Goal: Communication & Community: Ask a question

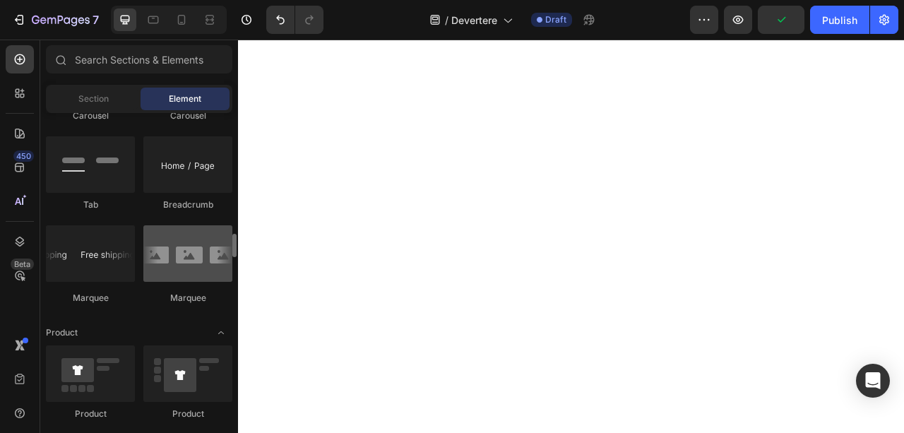
scroll to position [1729, 0]
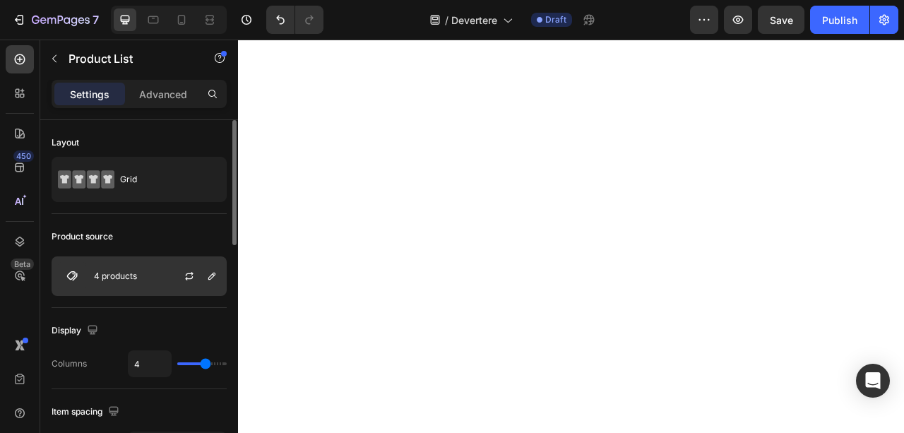
click at [130, 284] on div "4 products" at bounding box center [139, 276] width 175 height 40
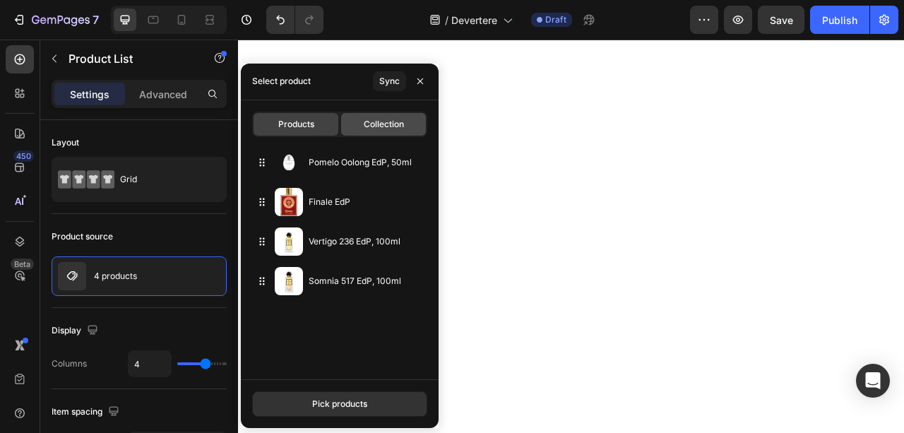
click at [387, 118] on span "Collection" at bounding box center [384, 124] width 40 height 13
type input "10"
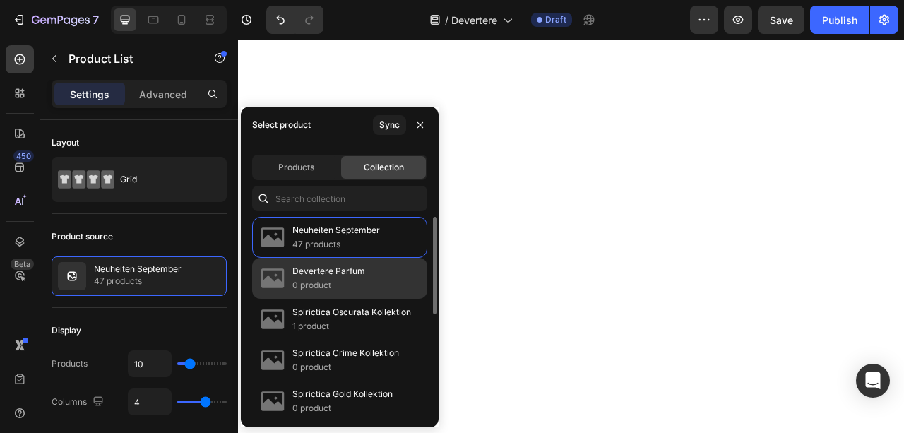
click at [362, 275] on p "Devertere Parfum" at bounding box center [328, 271] width 73 height 14
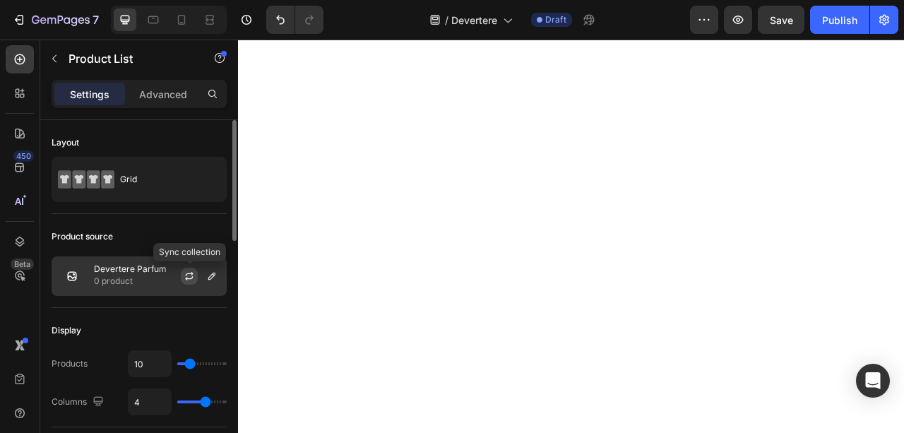
click at [192, 273] on icon "button" at bounding box center [190, 274] width 8 height 4
click at [129, 273] on p "Devertere Parfum" at bounding box center [130, 269] width 73 height 10
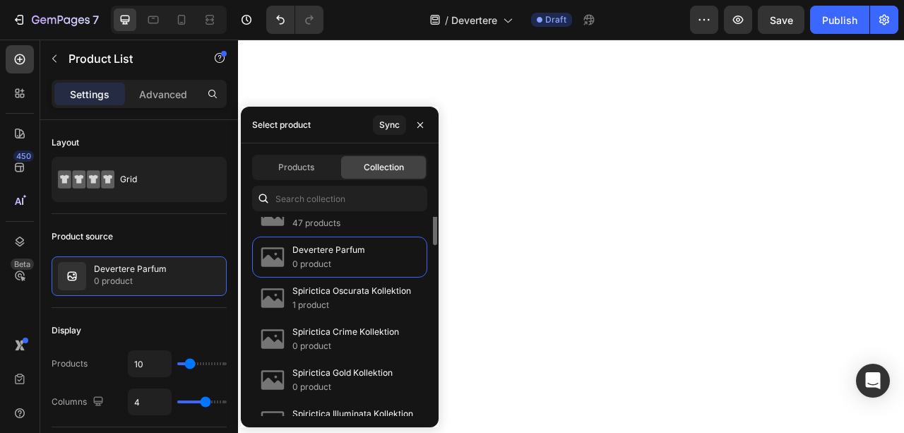
scroll to position [0, 0]
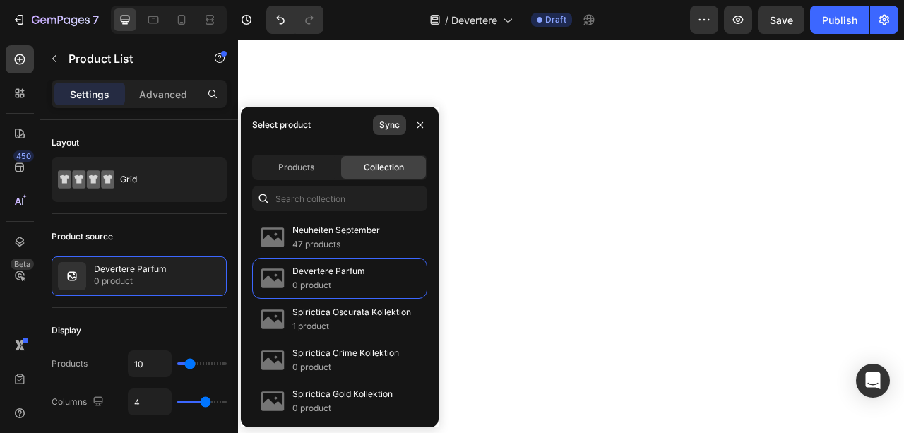
click at [392, 129] on div "Sync" at bounding box center [389, 125] width 20 height 13
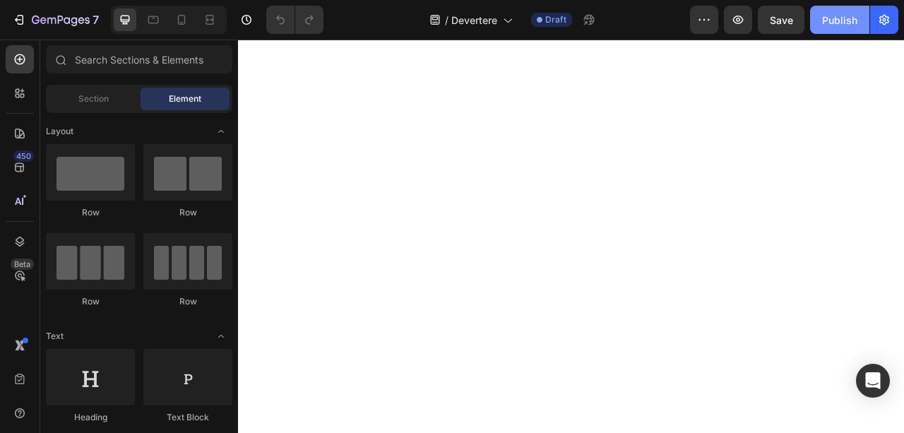
click at [834, 20] on div "Publish" at bounding box center [839, 20] width 35 height 15
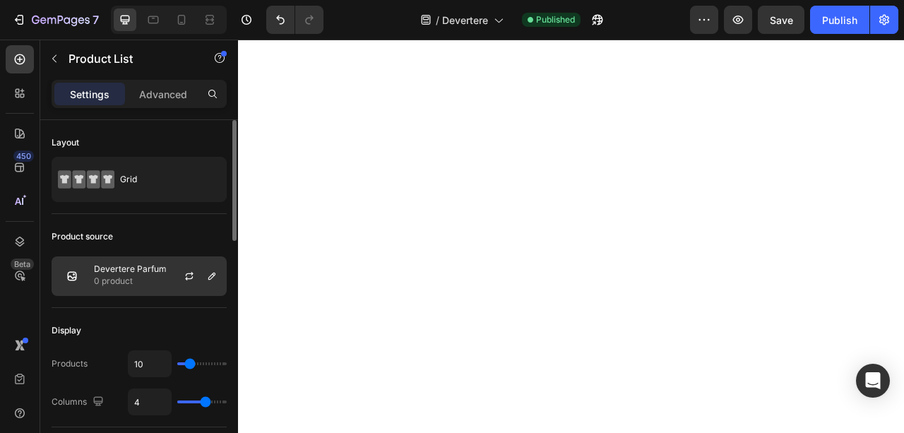
click at [141, 273] on p "Devertere Parfum" at bounding box center [130, 269] width 73 height 10
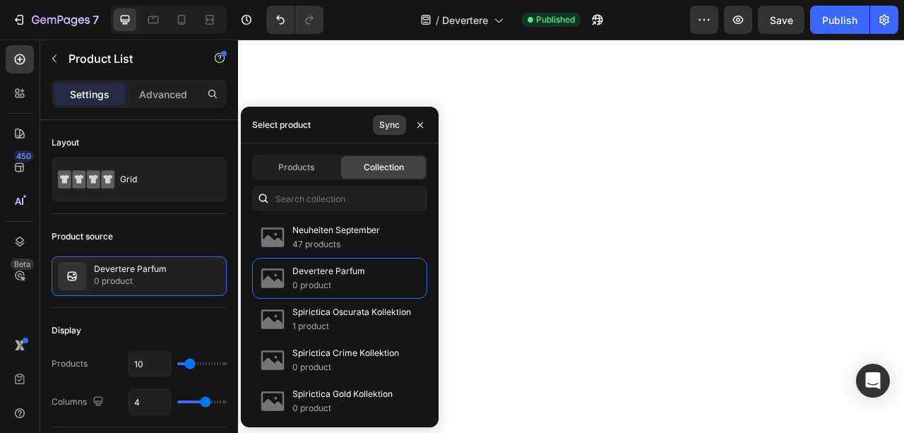
click at [389, 125] on div "Sync" at bounding box center [389, 125] width 20 height 13
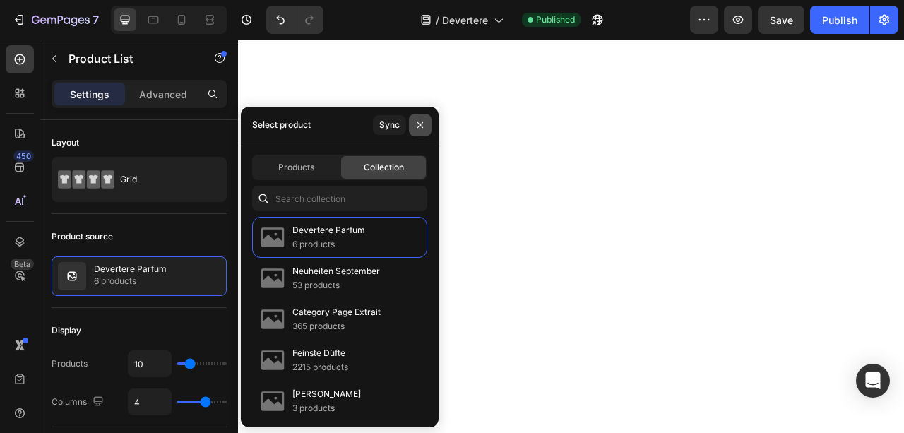
click at [425, 125] on icon "button" at bounding box center [420, 124] width 11 height 11
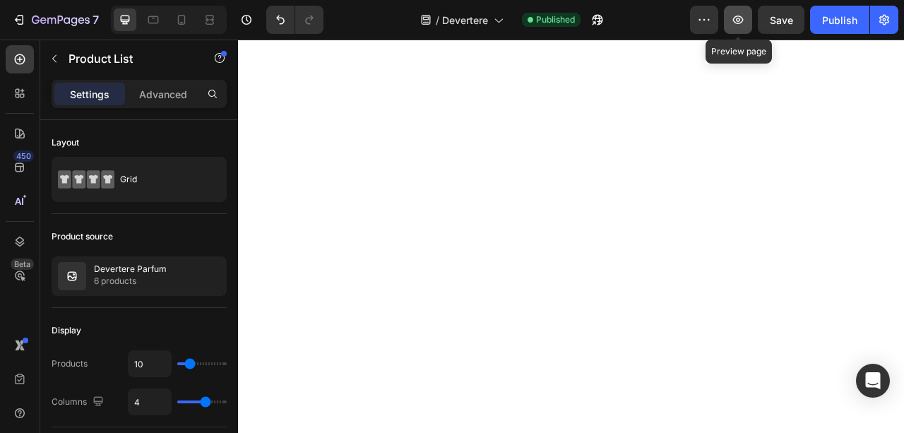
click at [749, 18] on button "button" at bounding box center [738, 20] width 28 height 28
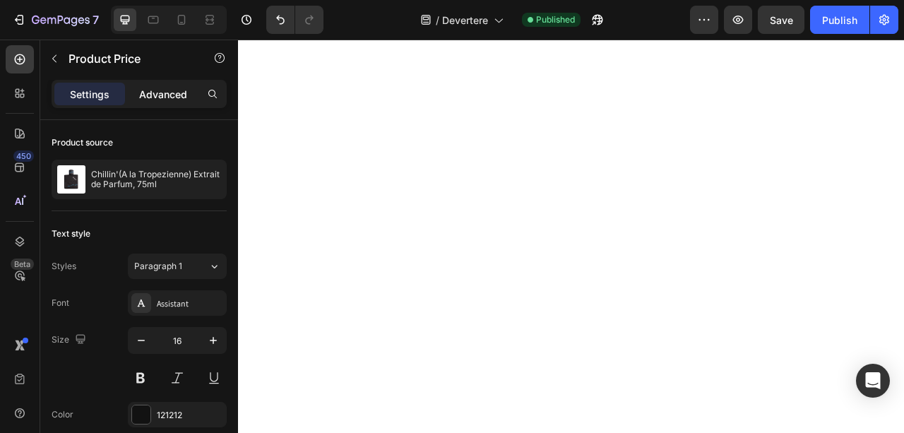
click at [162, 92] on p "Advanced" at bounding box center [163, 94] width 48 height 15
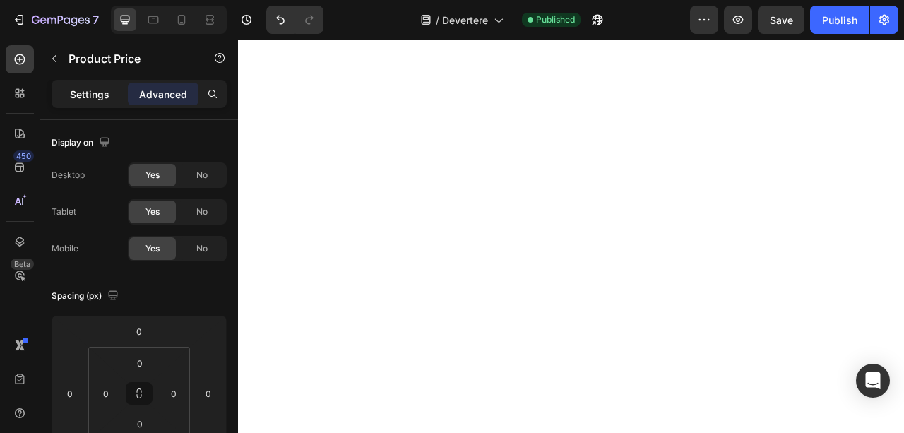
click at [110, 102] on div "Settings" at bounding box center [89, 94] width 71 height 23
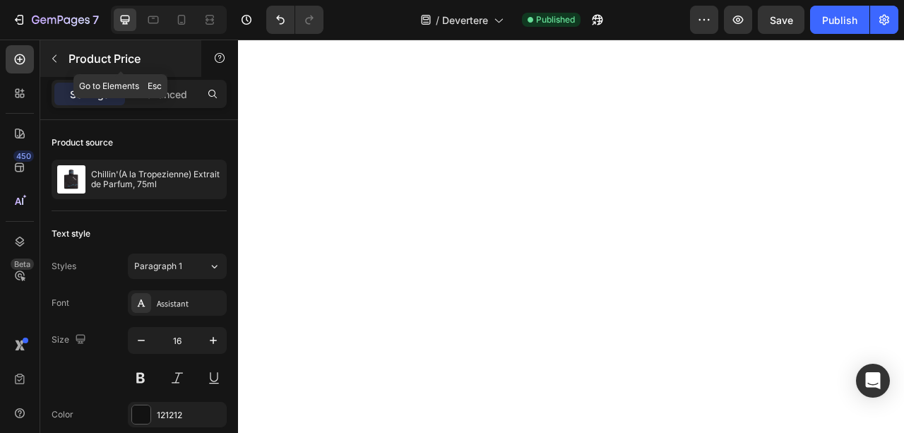
click at [57, 52] on button "button" at bounding box center [54, 58] width 23 height 23
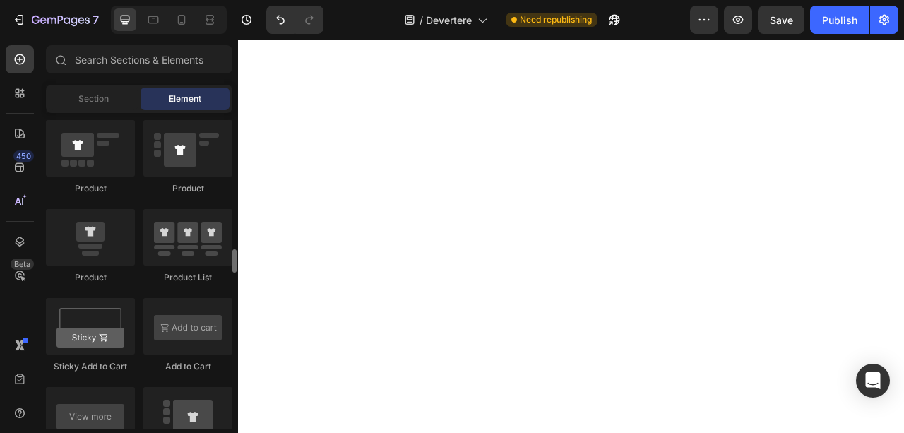
scroll to position [1821, 0]
click at [154, 52] on input "text" at bounding box center [139, 59] width 186 height 28
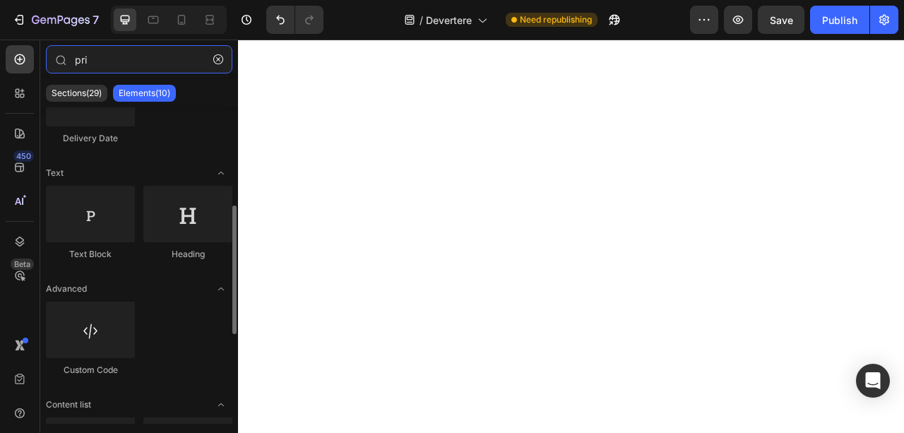
scroll to position [282, 0]
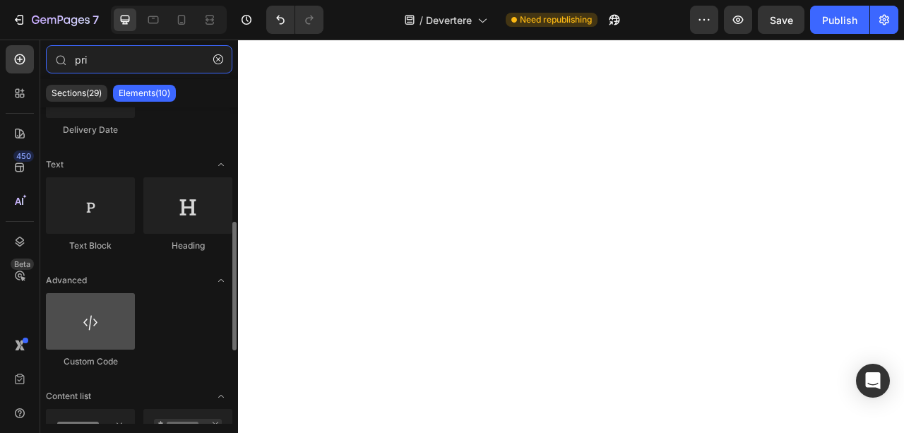
type input "pri"
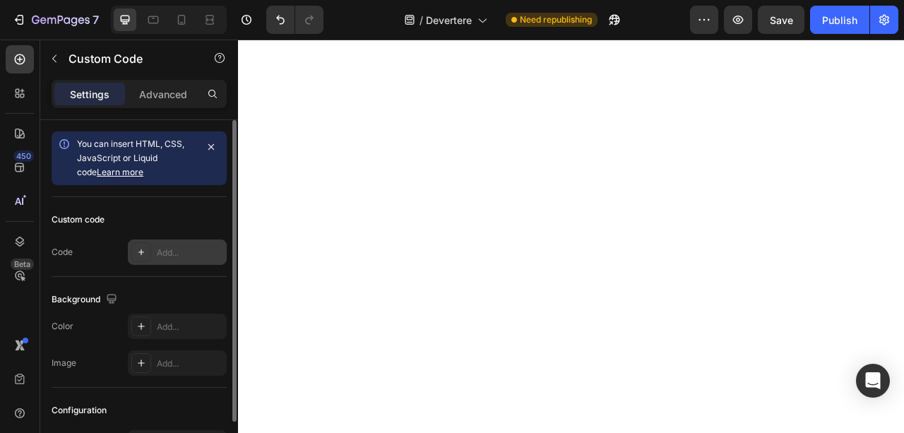
click at [170, 251] on div "Add..." at bounding box center [190, 253] width 66 height 13
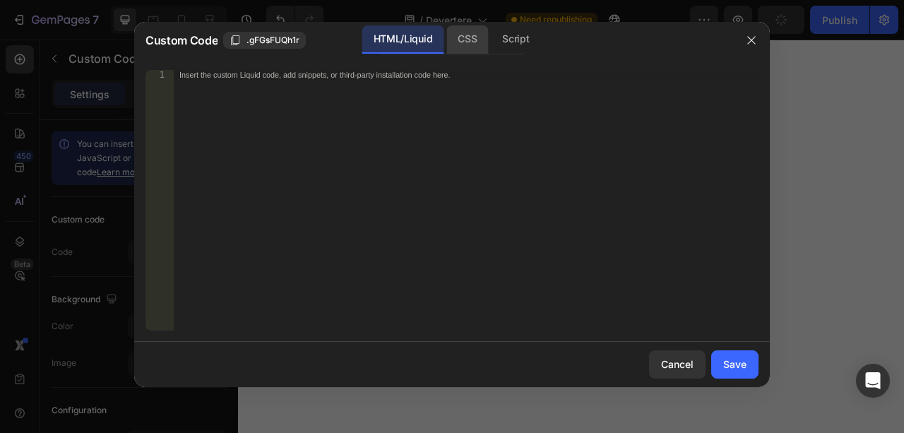
click at [470, 39] on div "CSS" at bounding box center [467, 39] width 42 height 28
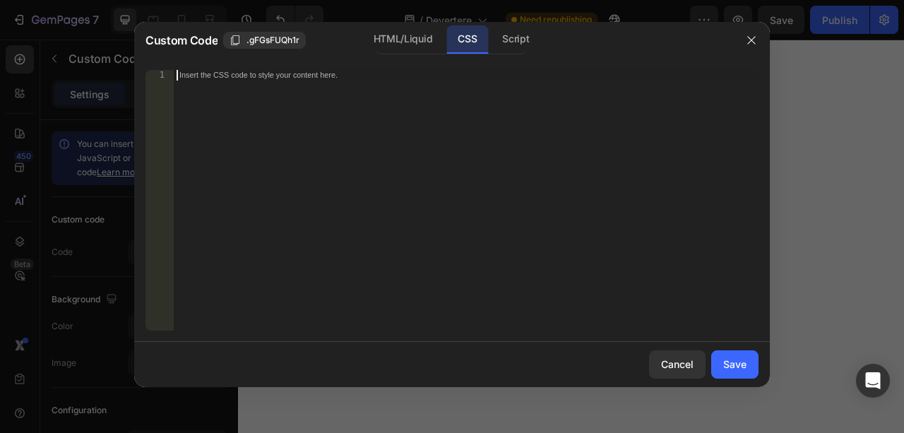
click at [403, 131] on div "Insert the CSS code to style your content here." at bounding box center [466, 211] width 585 height 282
paste textarea "<script> var money_format = {{ [DOMAIN_NAME]_format | json }};</script>"
type textarea "<script> var money_format = {{ [DOMAIN_NAME]_format | json }};</script>"
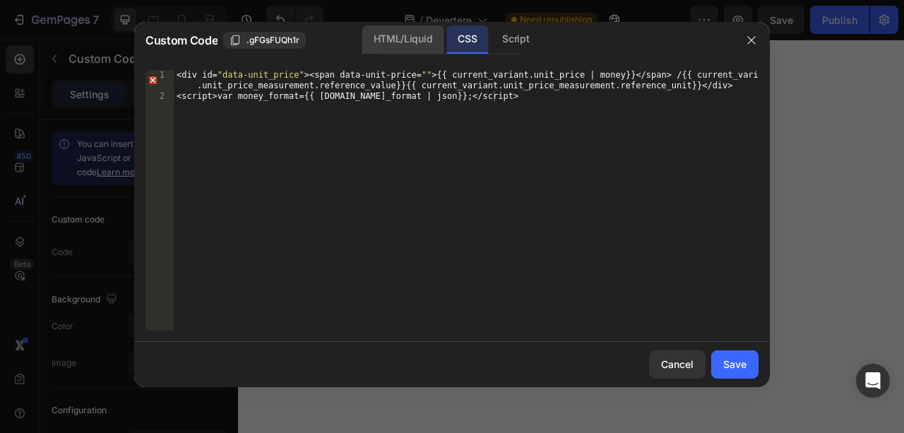
click at [404, 45] on div "HTML/Liquid" at bounding box center [402, 39] width 81 height 28
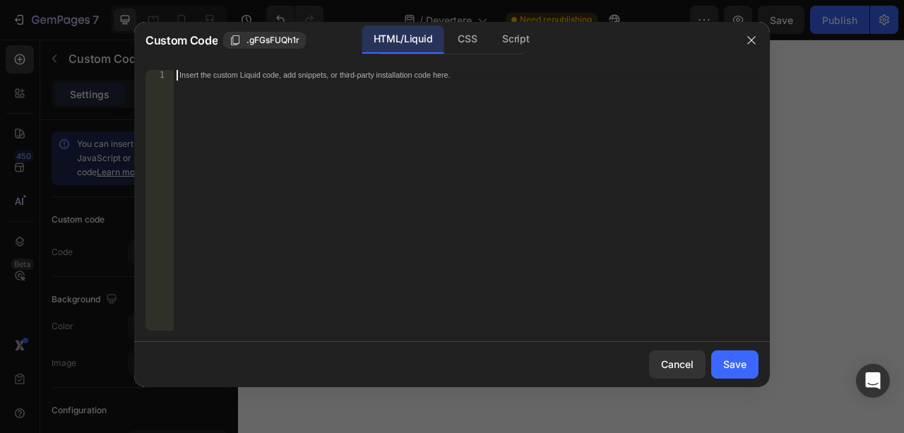
click at [384, 100] on div "Insert the custom Liquid code, add snippets, or third-party installation code h…" at bounding box center [466, 211] width 585 height 282
paste textarea "<script> var money_format = {{ [DOMAIN_NAME]_format | json }};</script>"
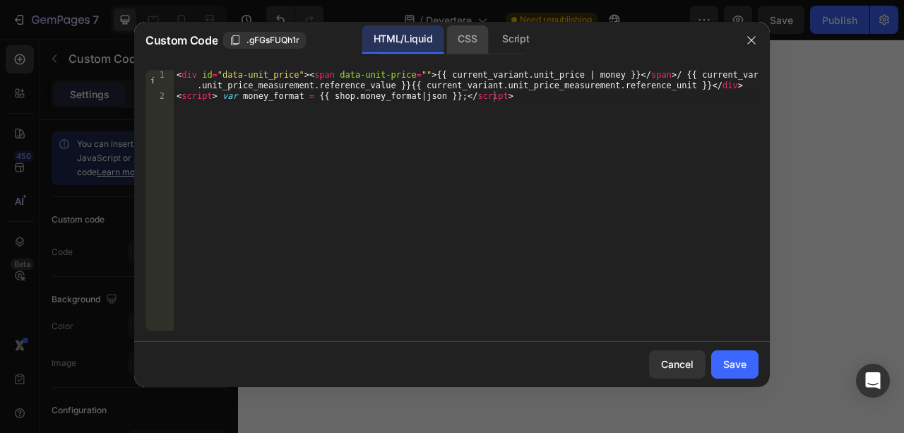
click at [474, 47] on div "CSS" at bounding box center [467, 39] width 42 height 28
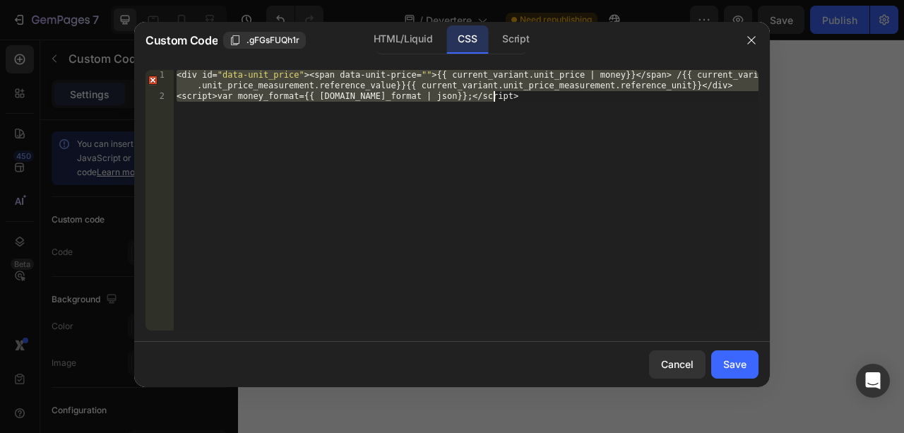
click at [505, 100] on div "< div id = " data-unit_price " >< span data-unit-price = " " > { { current_vari…" at bounding box center [466, 200] width 585 height 261
click at [505, 100] on div "< div id = " data-unit_price " >< span data-unit-price = " " > { { current_vari…" at bounding box center [466, 216] width 585 height 292
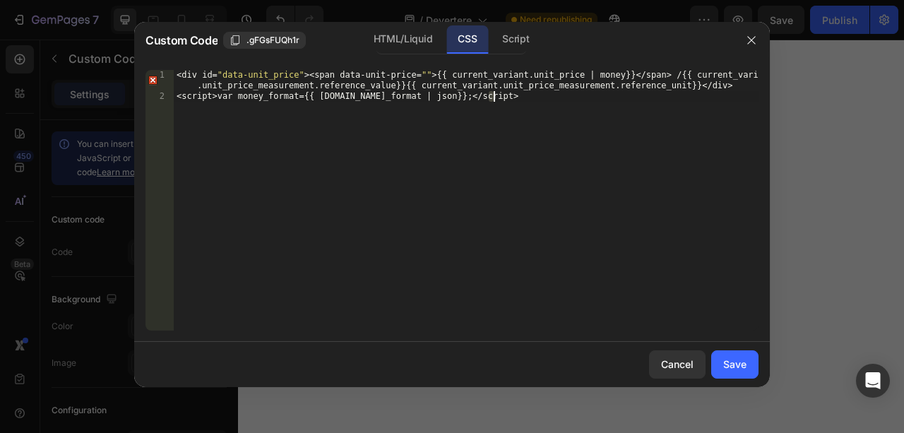
click at [505, 100] on div "< div id = " data-unit_price " >< span data-unit-price = " " > { { current_vari…" at bounding box center [466, 216] width 585 height 292
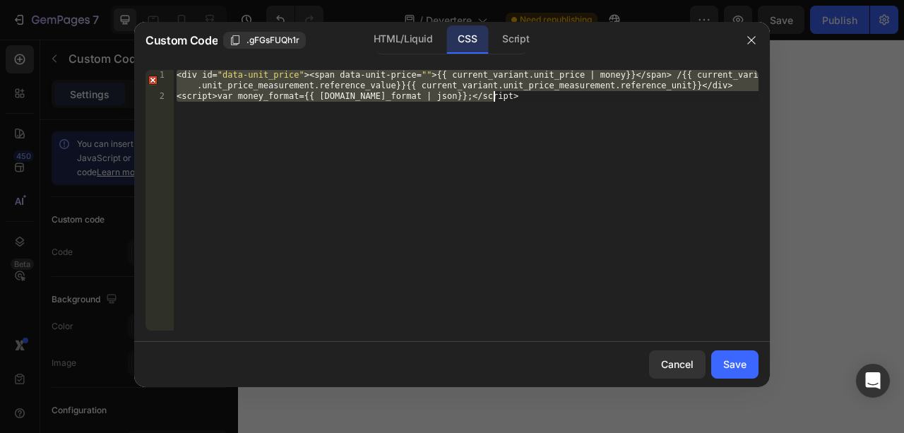
click at [505, 100] on div "< div id = " data-unit_price " >< span data-unit-price = " " > { { current_vari…" at bounding box center [466, 216] width 585 height 292
type textarea "<div id="data-unit_price"><span data-unit-price="">{{ current_variant.unit_pric…"
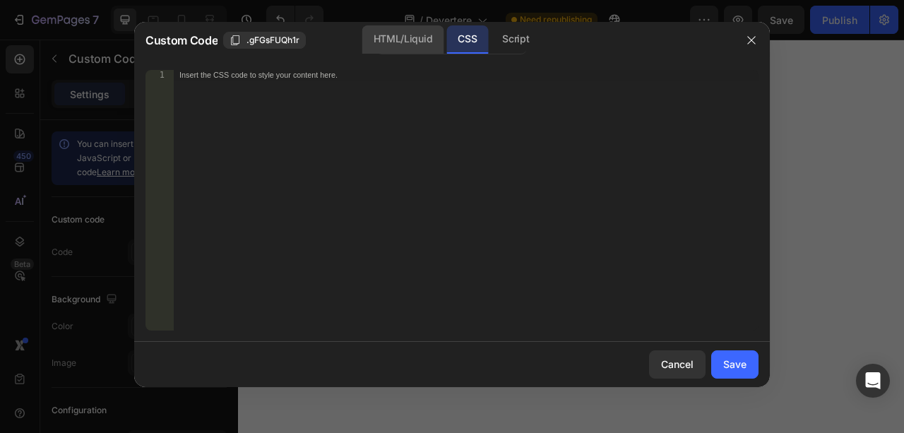
click at [400, 46] on div "HTML/Liquid" at bounding box center [402, 39] width 81 height 28
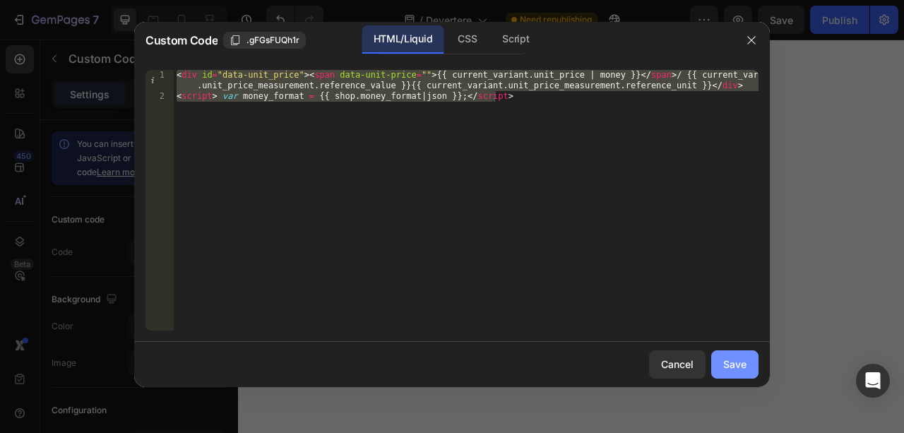
click at [728, 365] on div "Save" at bounding box center [734, 364] width 23 height 15
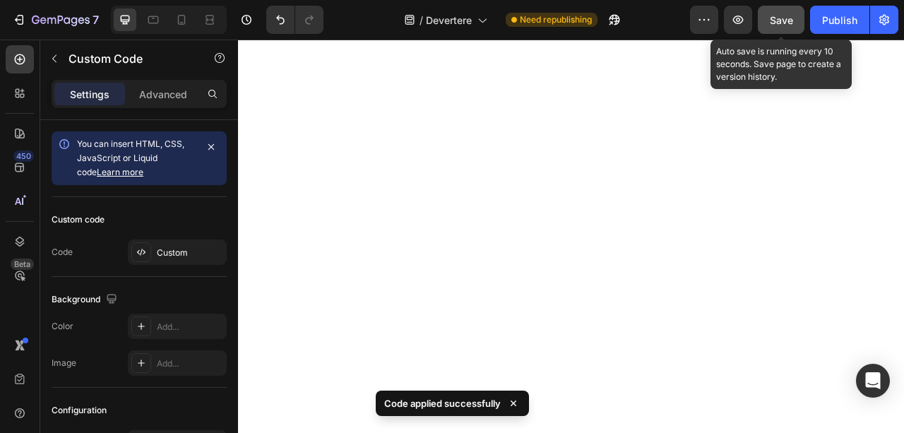
click at [790, 12] on button "Save" at bounding box center [781, 20] width 47 height 28
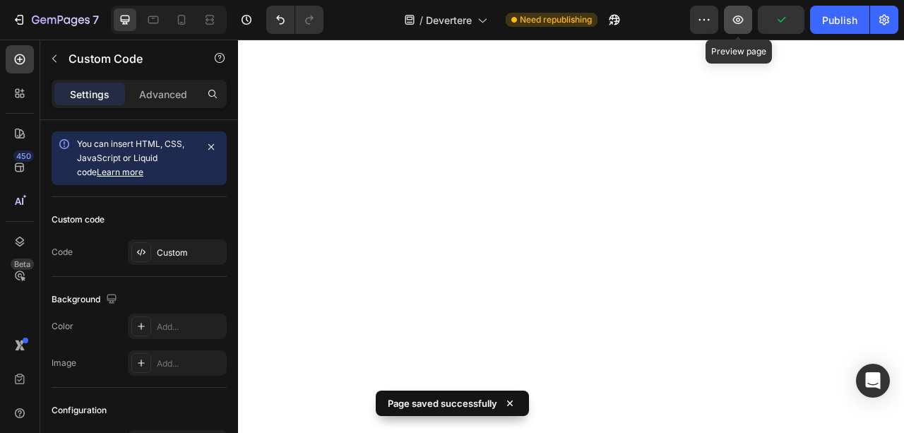
click at [742, 15] on icon "button" at bounding box center [738, 20] width 14 height 14
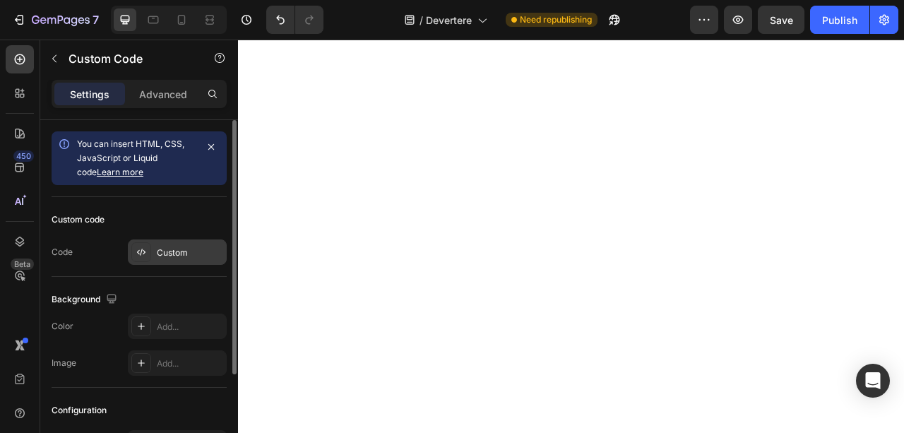
click at [159, 247] on div "Custom" at bounding box center [190, 253] width 66 height 13
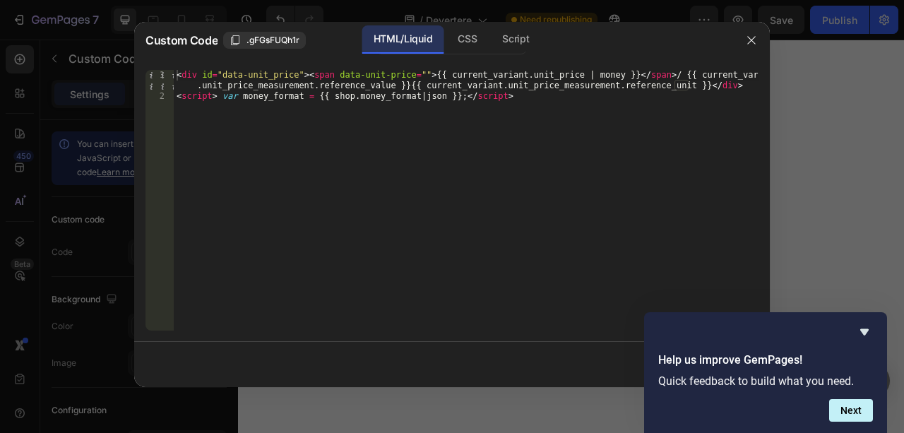
click at [470, 117] on div "< div id = "data-unit_price" > < span data-unit-price = "" > {{ current_variant…" at bounding box center [466, 216] width 585 height 292
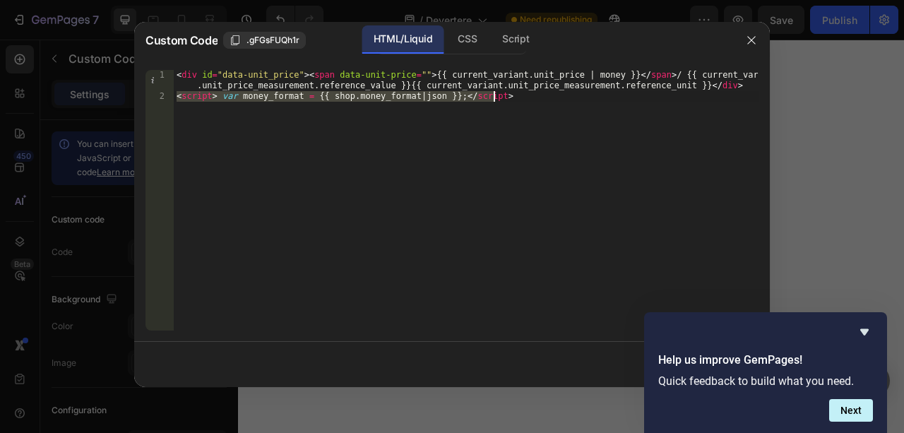
click at [470, 117] on div "< div id = "data-unit_price" > < span data-unit-price = "" > {{ current_variant…" at bounding box center [466, 216] width 585 height 292
click at [515, 124] on div "< div id = "data-unit_price" > < span data-unit-price = "" > {{ current_variant…" at bounding box center [466, 200] width 585 height 261
click at [515, 124] on div "< div id = "data-unit_price" > < span data-unit-price = "" > {{ current_variant…" at bounding box center [466, 216] width 585 height 292
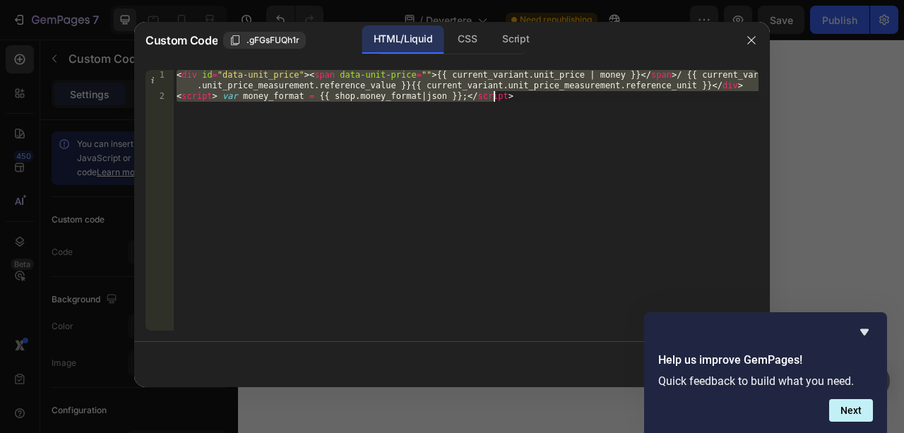
click at [515, 124] on div "< div id = "data-unit_price" > < span data-unit-price = "" > {{ current_variant…" at bounding box center [466, 216] width 585 height 292
type textarea "<div id="data-unit_price"><span data-unit-price="">{{ current_variant.unit_pric…"
paste textarea
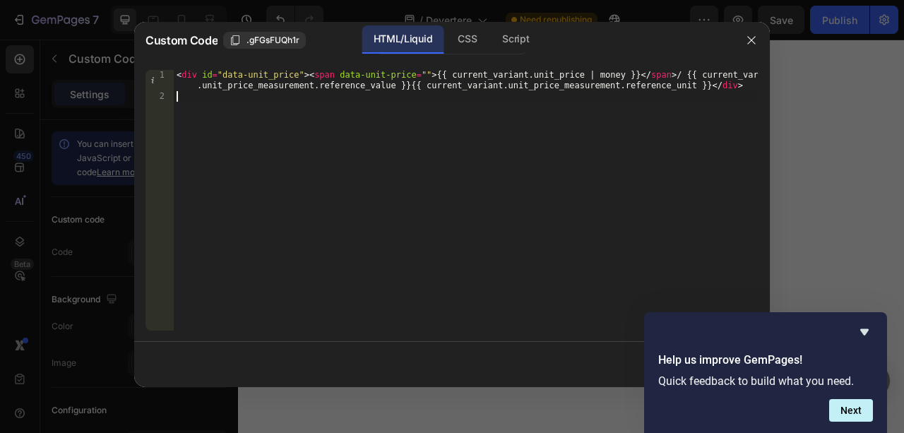
type textarea "<div id="data-unit_price"><span data-unit-price="">{{ current_variant.unit_pric…"
drag, startPoint x: 651, startPoint y: 244, endPoint x: 768, endPoint y: 372, distance: 173.5
click at [759, 331] on div "< div id = "data-unit_price" > < span data-unit-price = "" > {{ current_variant…" at bounding box center [466, 200] width 585 height 261
click at [865, 324] on icon "Hide survey" at bounding box center [864, 332] width 17 height 17
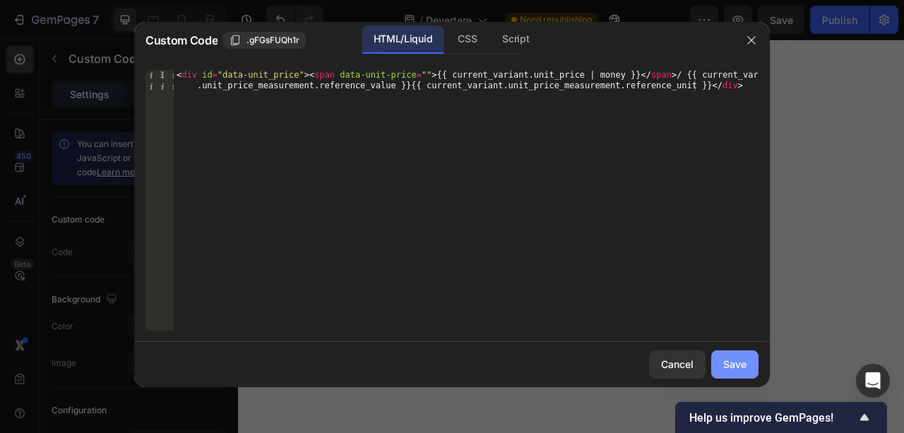
click at [734, 355] on button "Save" at bounding box center [734, 364] width 47 height 28
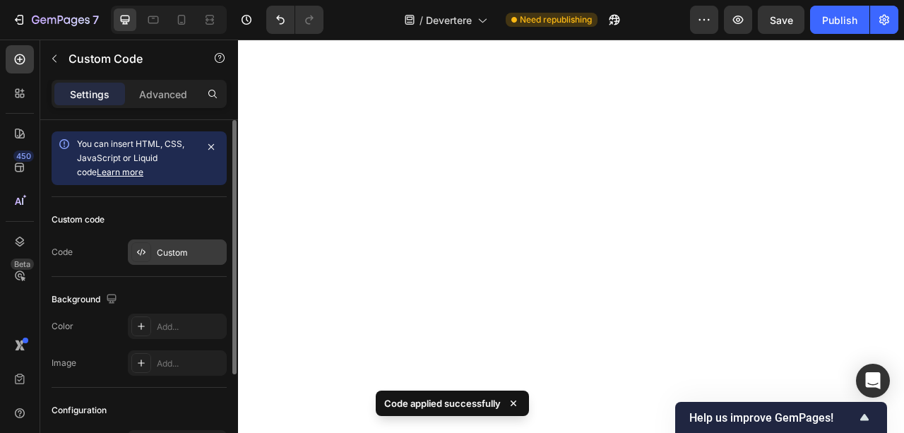
click at [198, 250] on div "Custom" at bounding box center [190, 253] width 66 height 13
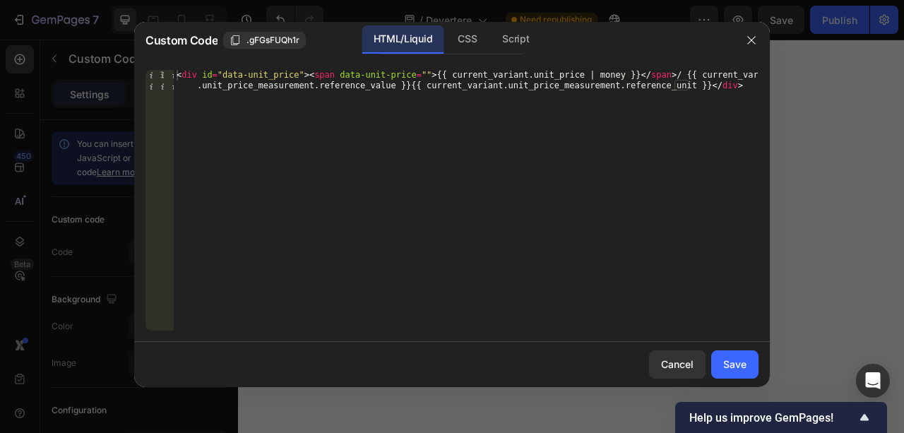
type textarea "<div id="data-unit_price"><span data-unit-price="">{{ current_variant.unit_pric…"
click at [351, 183] on div "< div id = "data-unit_price" > < span data-unit-price = "" > {{ current_variant…" at bounding box center [466, 221] width 585 height 303
click at [731, 367] on div "Save" at bounding box center [734, 364] width 23 height 15
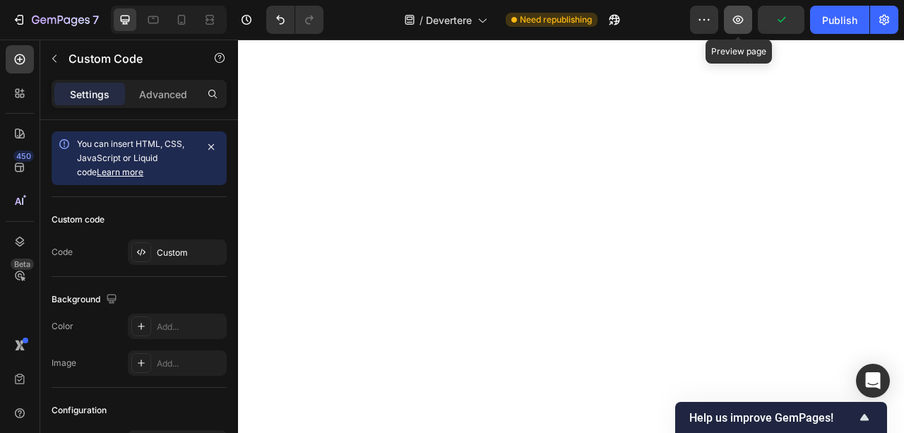
click at [740, 7] on button "button" at bounding box center [738, 20] width 28 height 28
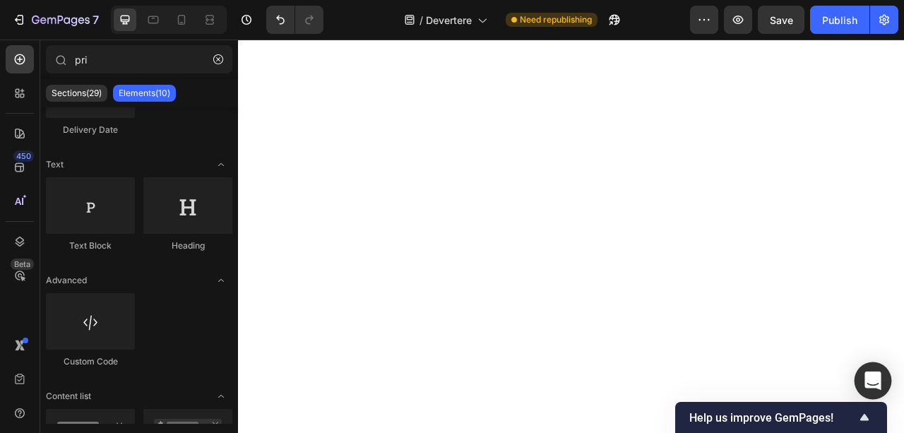
click at [883, 378] on div "Open Intercom Messenger" at bounding box center [873, 380] width 37 height 37
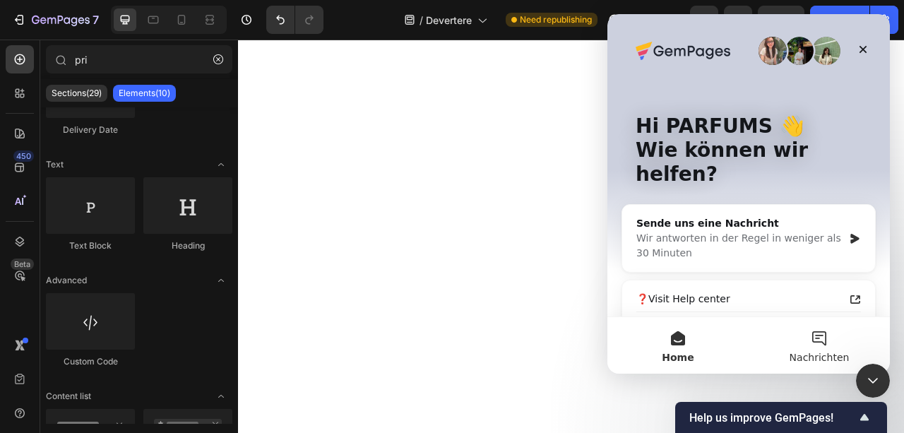
scroll to position [0, 0]
click at [863, 215] on div "Sende uns eine Nachricht Wir antworten in der Regel in weniger als 30 Minuten" at bounding box center [748, 238] width 253 height 67
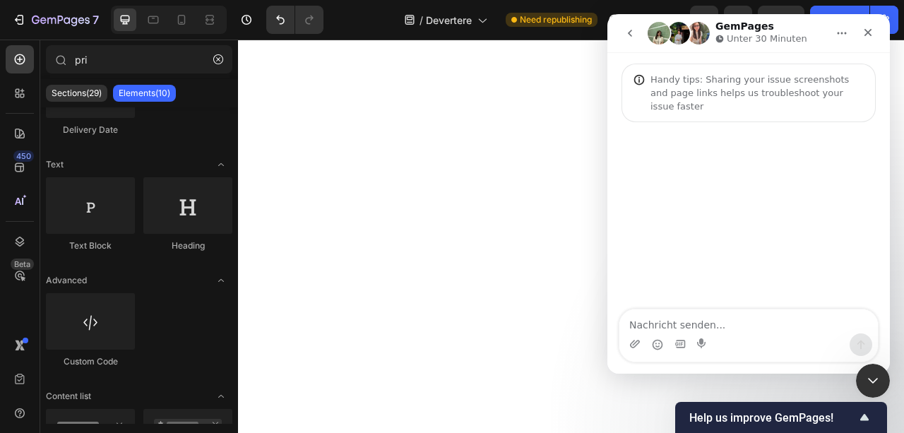
click at [710, 323] on textarea "Nachricht senden..." at bounding box center [749, 321] width 259 height 24
type textarea "hey könnt ihr mir helfen"
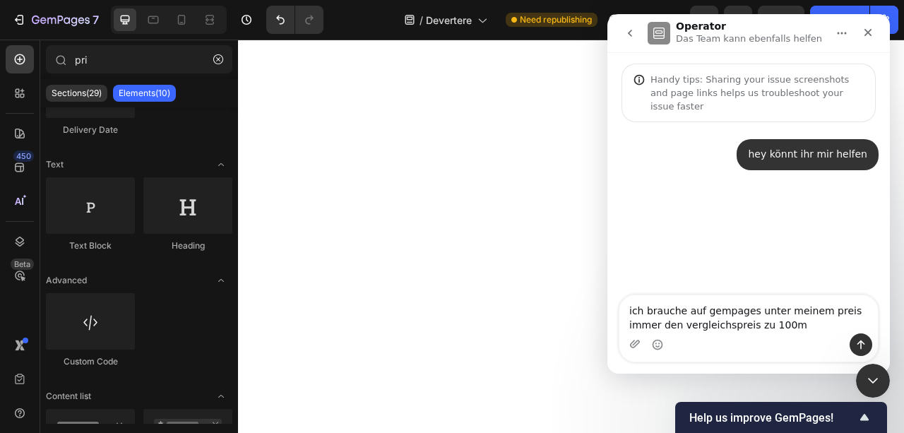
type textarea "ich brauche auf gempages unter meinem preis immer den vergleichspreis zu 100ml"
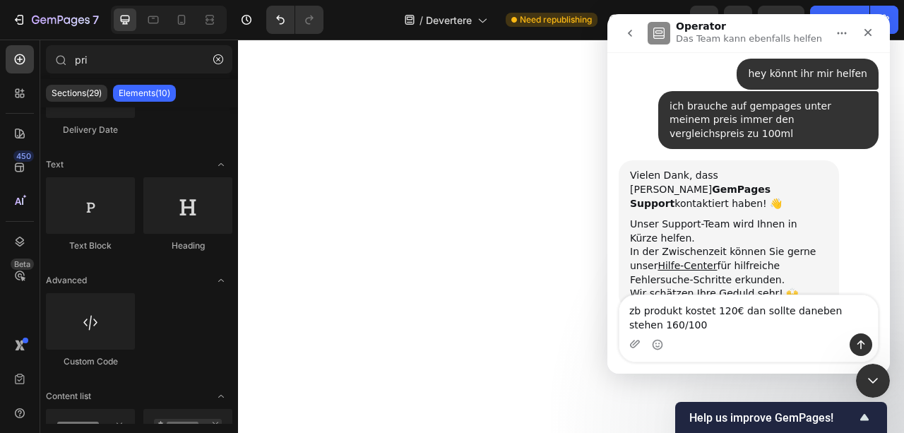
scroll to position [82, 0]
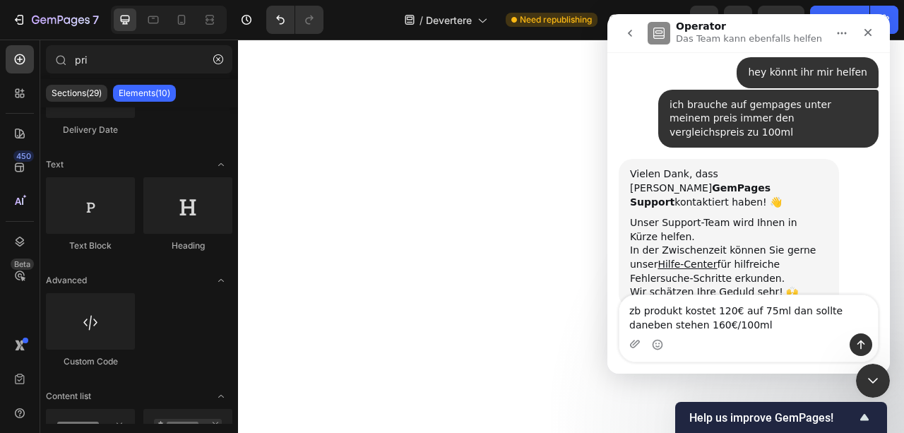
type textarea "zb produkt kostet 120€ auf 75ml dann sollte daneben stehen 160€/100ml"
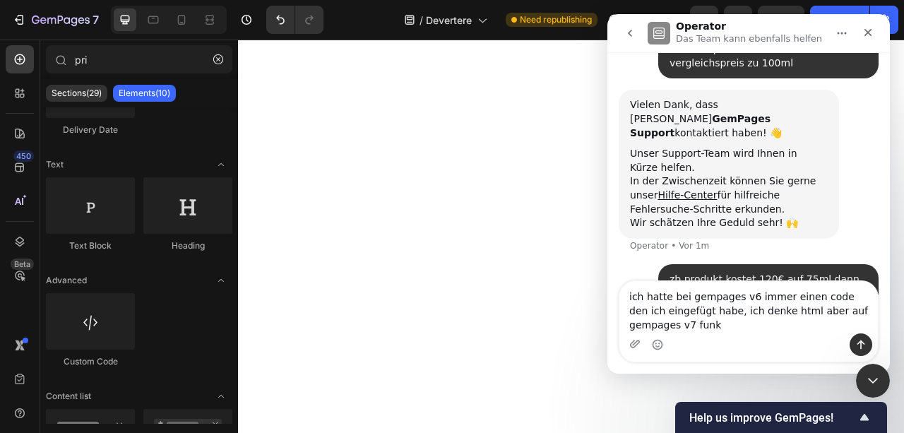
scroll to position [152, 0]
type textarea "ich hatte bei gempages v6 immer einen code den ich eingefügt habe, ich denke ht…"
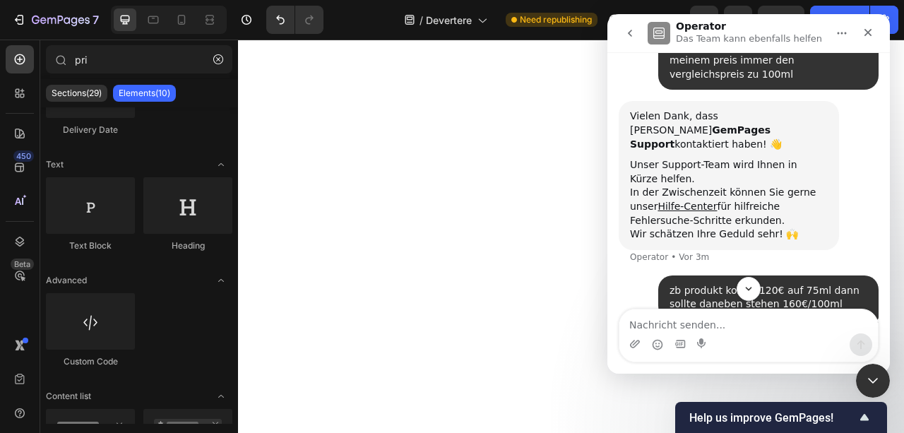
scroll to position [184, 0]
